Goal: Transaction & Acquisition: Purchase product/service

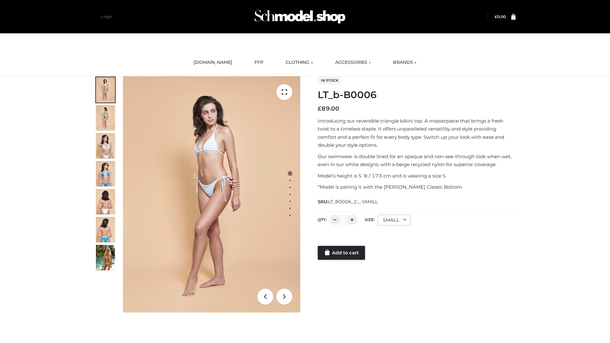
click at [342, 253] on link "Add to cart" at bounding box center [341, 253] width 47 height 14
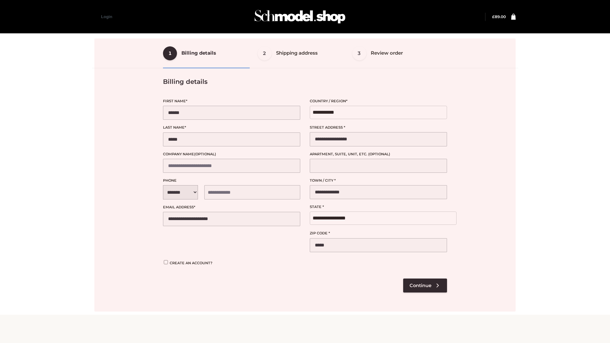
select select "**"
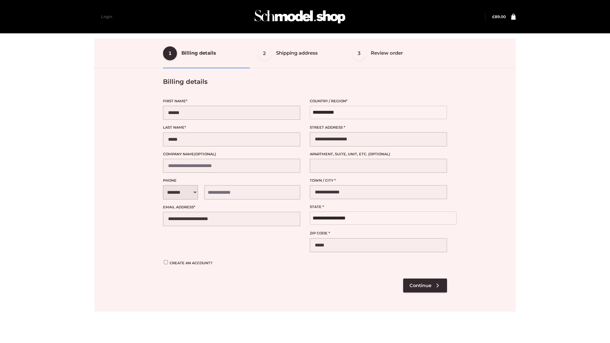
select select "**"
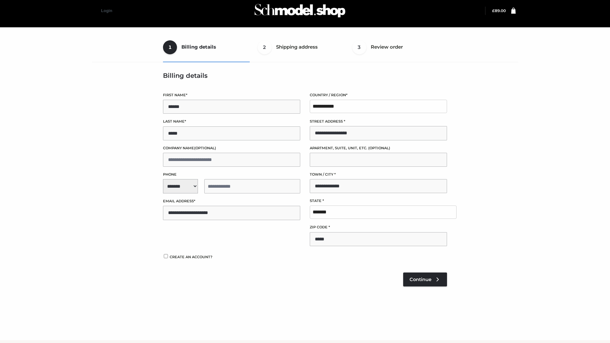
scroll to position [7, 0]
